Goal: Book appointment/travel/reservation

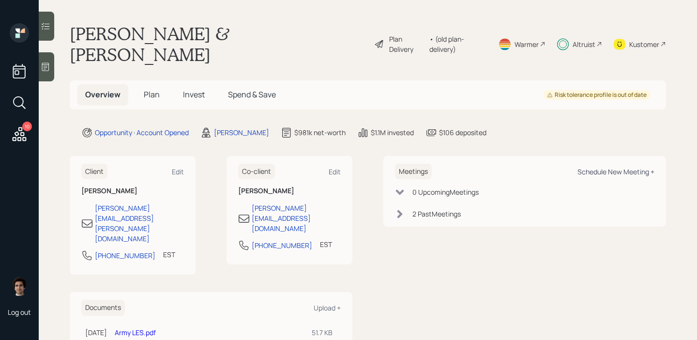
click at [590, 167] on div "Schedule New Meeting +" at bounding box center [616, 171] width 77 height 9
select select "59554aeb-d739-4552-90b9-0d27d70b4bf7"
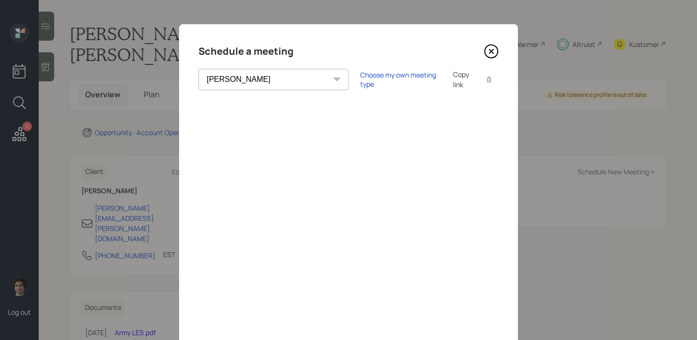
click at [489, 48] on icon at bounding box center [491, 51] width 15 height 15
